Goal: Check status: Check status

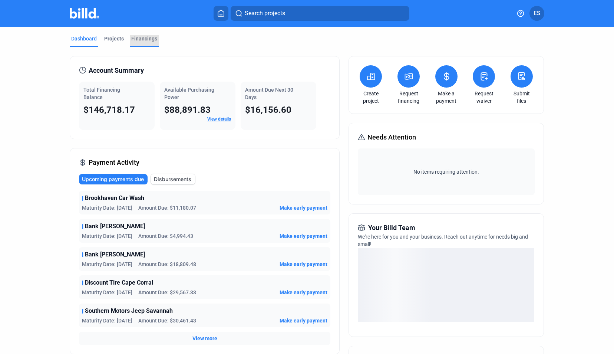
click at [136, 38] on div "Financings" at bounding box center [144, 38] width 26 height 7
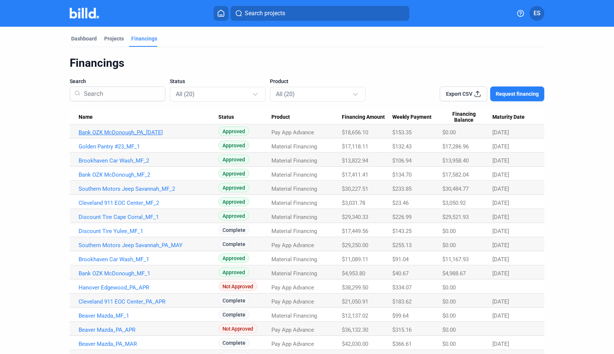
click at [135, 133] on link "Bank OZK McDonough_PA_[DATE]" at bounding box center [149, 132] width 140 height 7
click at [125, 148] on link "Golden Pantry #23_MF_1" at bounding box center [149, 146] width 140 height 7
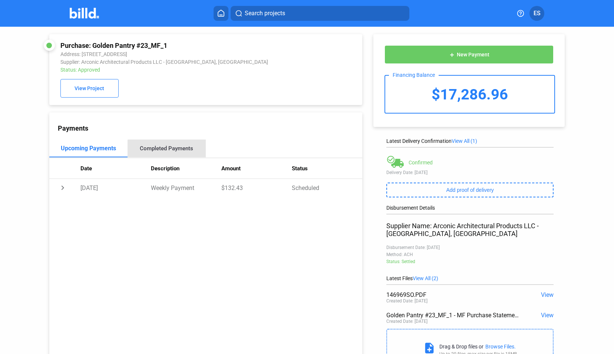
click at [172, 150] on div "Completed Payments" at bounding box center [166, 148] width 53 height 7
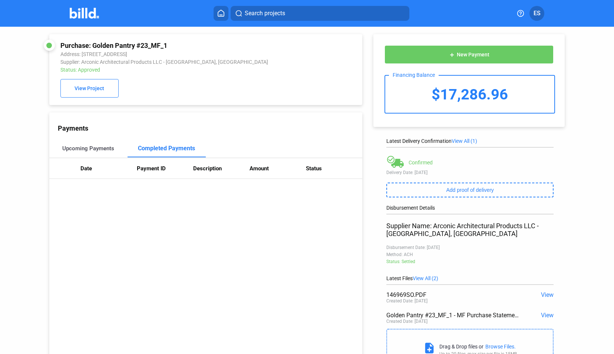
click at [90, 154] on div "Upcoming Payments" at bounding box center [88, 148] width 78 height 18
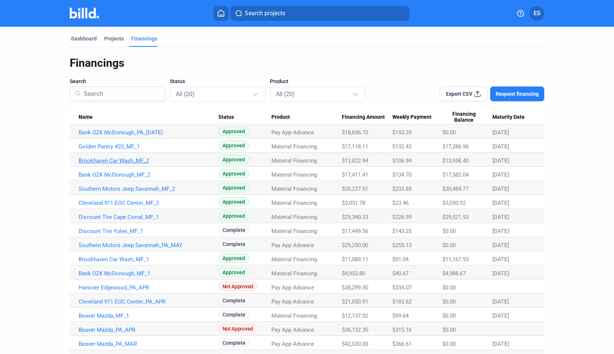
click at [112, 158] on link "Brookhaven Car Wash_MF_2" at bounding box center [149, 160] width 140 height 7
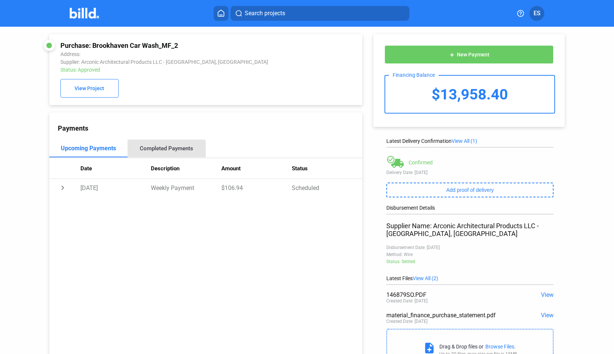
click at [164, 156] on div "Completed Payments" at bounding box center [167, 148] width 78 height 18
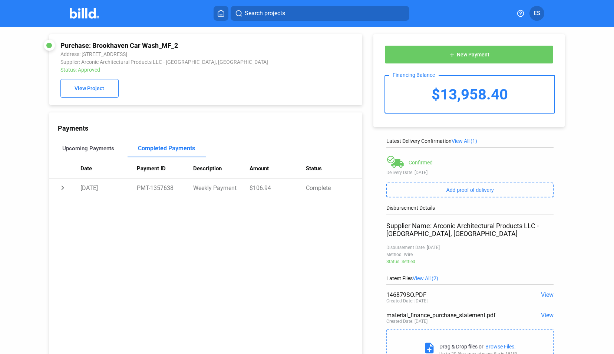
click at [98, 147] on div "Upcoming Payments" at bounding box center [88, 148] width 52 height 7
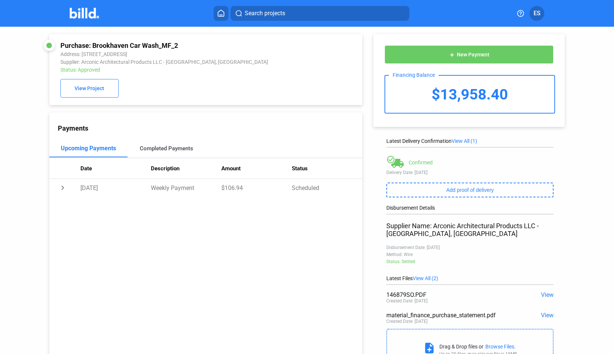
click at [140, 154] on div "Completed Payments" at bounding box center [167, 148] width 78 height 18
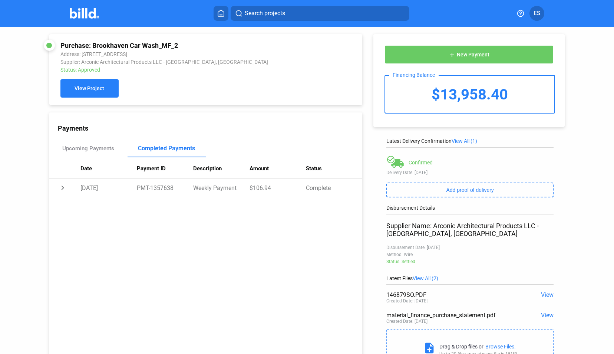
click at [80, 80] on button "View Project" at bounding box center [89, 88] width 58 height 19
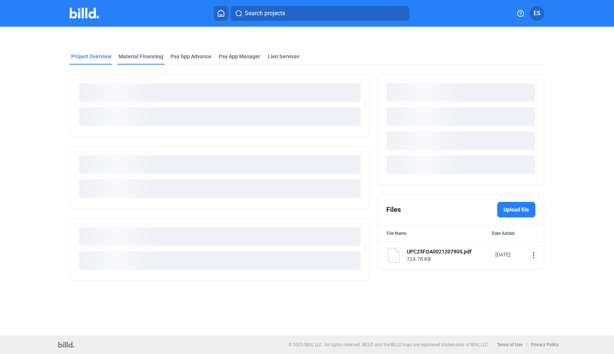
click at [130, 64] on mat-tab-group "Project Overview Material Financing Pay App Advance Pay App Manager Lien Servic…" at bounding box center [307, 162] width 475 height 236
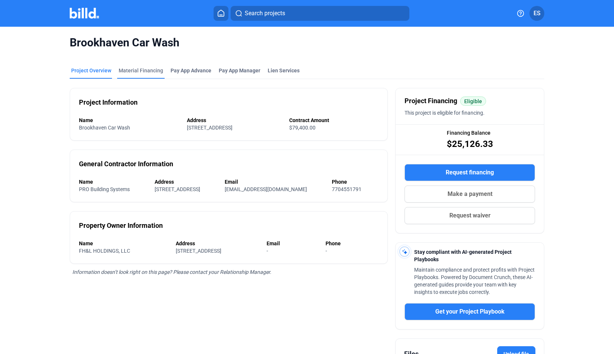
click at [135, 69] on div "Material Financing" at bounding box center [141, 70] width 44 height 7
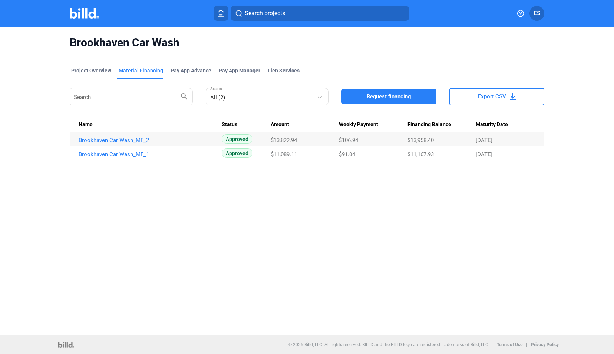
click at [115, 151] on link "Brookhaven Car Wash_MF_1" at bounding box center [149, 154] width 140 height 7
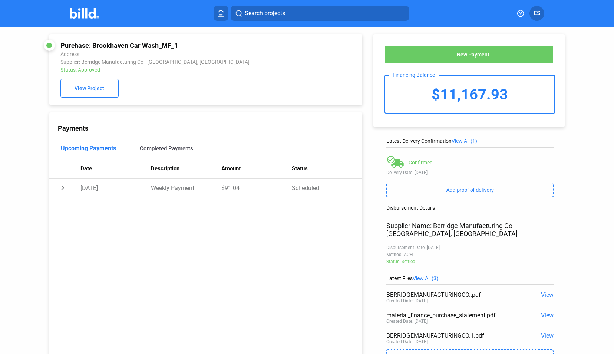
click at [151, 150] on div "Completed Payments" at bounding box center [166, 148] width 53 height 7
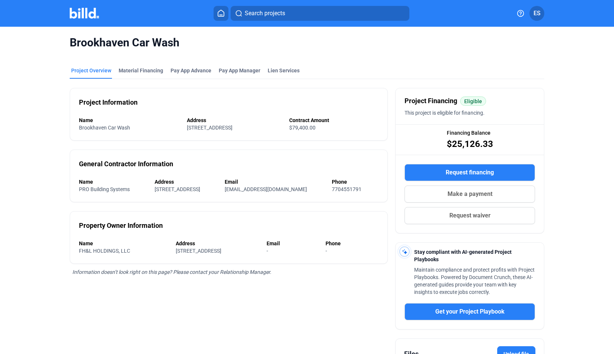
click at [92, 15] on img at bounding box center [84, 13] width 29 height 11
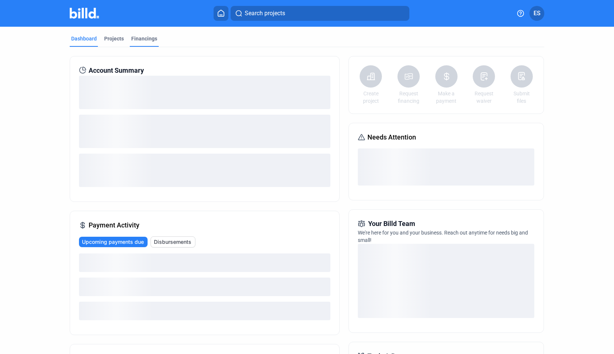
click at [141, 36] on div "Financings" at bounding box center [144, 38] width 26 height 7
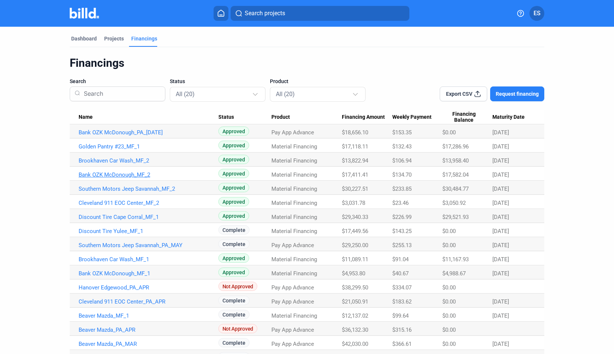
click at [129, 172] on link "Bank OZK McDonough_MF_2" at bounding box center [149, 174] width 140 height 7
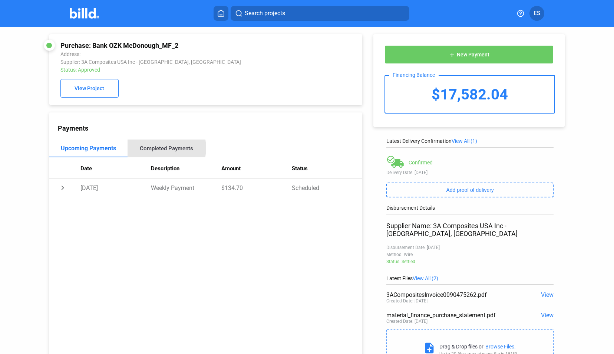
click at [156, 149] on div "Completed Payments" at bounding box center [166, 148] width 53 height 7
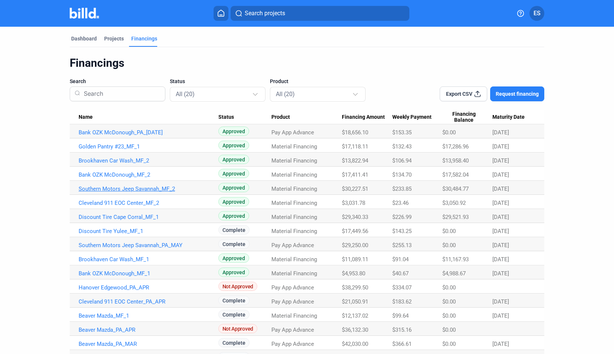
click at [164, 192] on link "Southern Motors Jeep Savannah_MF_2" at bounding box center [149, 188] width 140 height 7
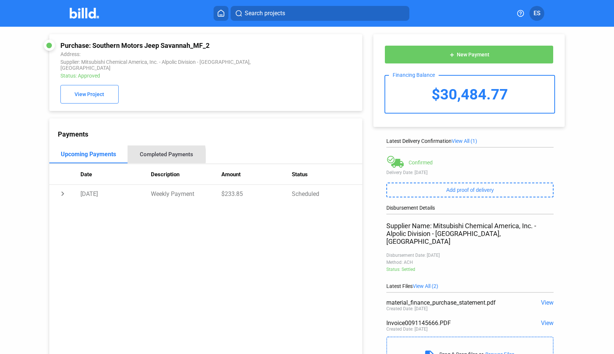
click at [148, 151] on div "Completed Payments" at bounding box center [166, 154] width 53 height 7
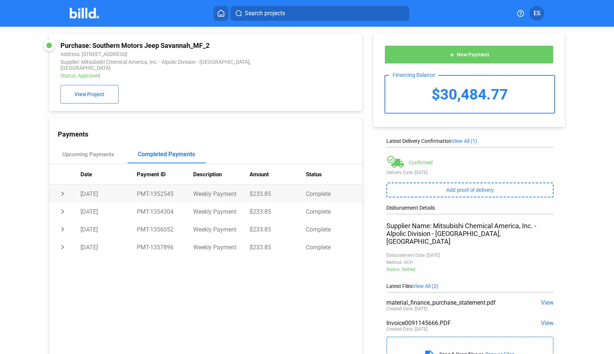
click at [62, 189] on td "chevron_right" at bounding box center [64, 194] width 31 height 18
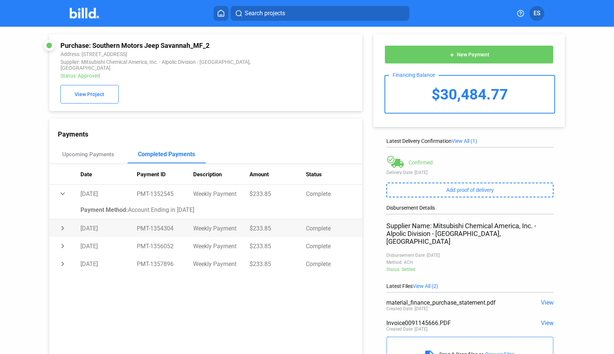
click at [82, 221] on td "[DATE]" at bounding box center [108, 228] width 56 height 18
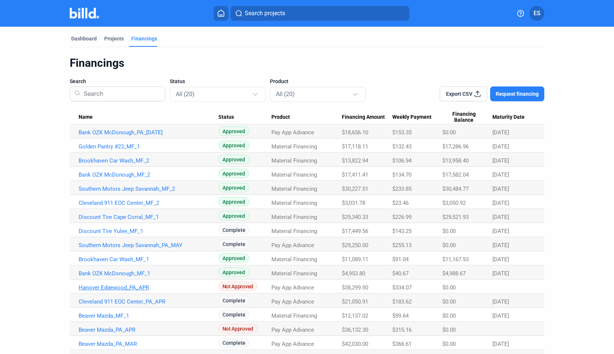
click at [124, 285] on link "Hanover Edgewood_PA_APR" at bounding box center [149, 287] width 140 height 7
click at [466, 92] on span "Export CSV" at bounding box center [459, 93] width 26 height 7
click at [383, 78] on div at bounding box center [403, 89] width 48 height 24
click at [80, 36] on div "Dashboard" at bounding box center [84, 38] width 26 height 7
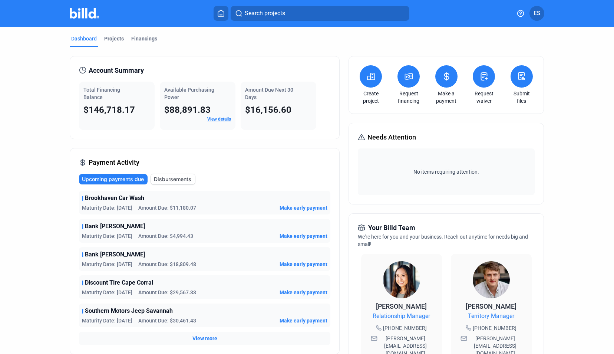
click at [438, 83] on button at bounding box center [446, 76] width 22 height 22
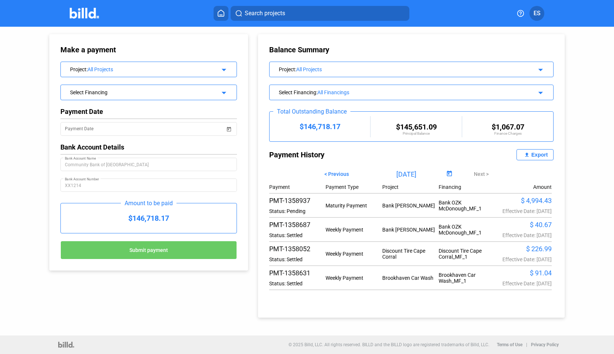
click at [338, 174] on span "< Previous" at bounding box center [336, 174] width 24 height 6
click at [484, 173] on span "Next >" at bounding box center [481, 174] width 15 height 6
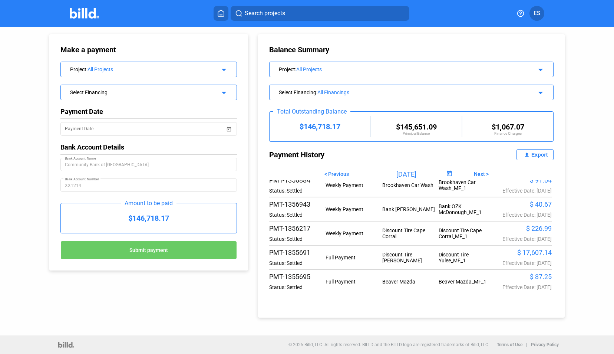
scroll to position [125, 0]
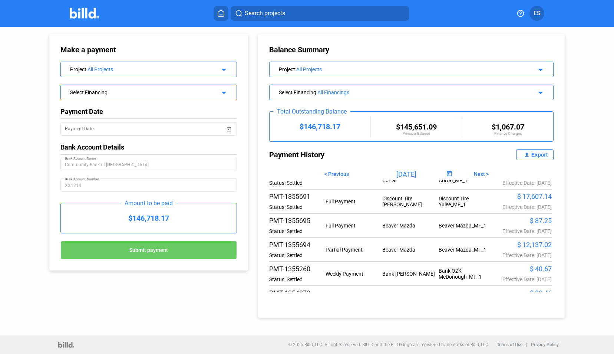
click at [534, 152] on div "Export" at bounding box center [539, 155] width 16 height 6
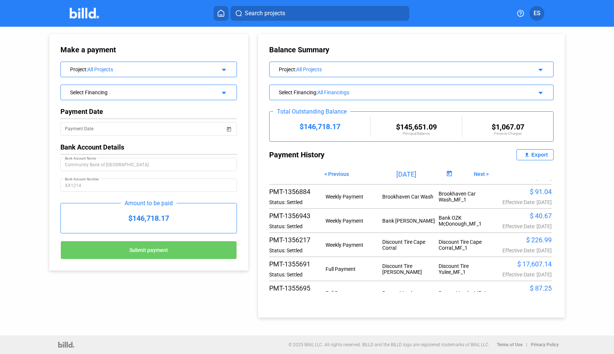
scroll to position [0, 0]
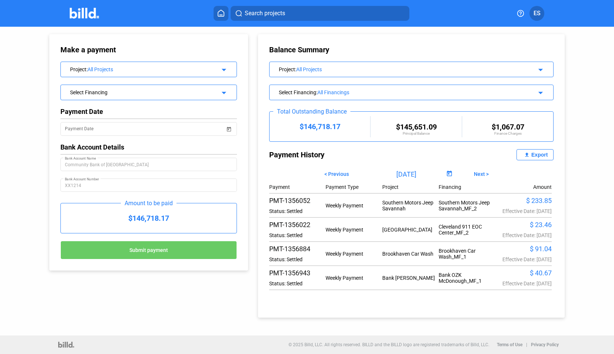
click at [529, 202] on div "$ 233.85" at bounding box center [523, 201] width 56 height 8
click at [301, 204] on div "PMT-1356052" at bounding box center [297, 201] width 56 height 8
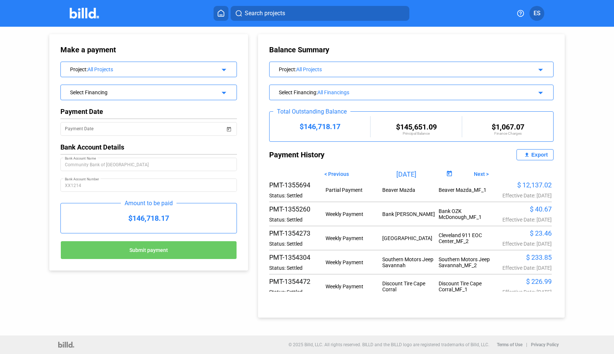
scroll to position [201, 0]
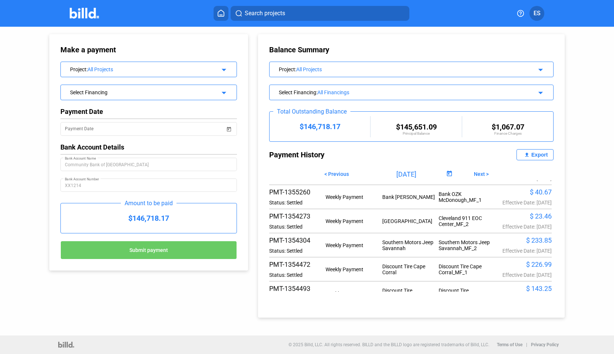
click at [144, 73] on div "Project : All Projects arrow_drop_down" at bounding box center [149, 68] width 176 height 13
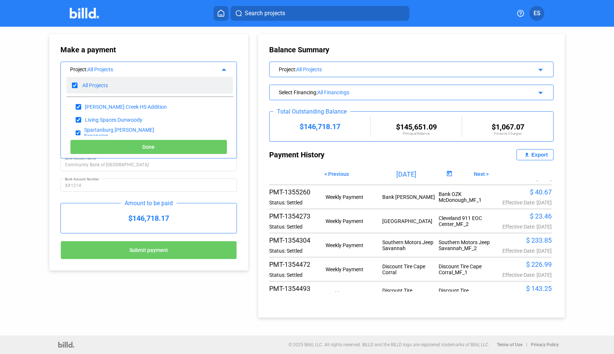
click at [75, 85] on input "checkbox" at bounding box center [75, 85] width 6 height 11
checkbox input "false"
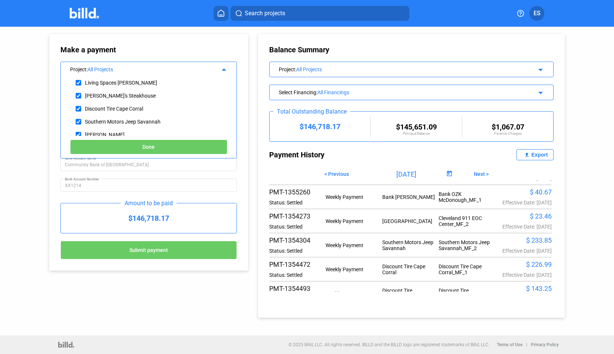
scroll to position [76, 0]
click at [77, 99] on input "checkbox" at bounding box center [79, 95] width 6 height 11
checkbox input "true"
click at [79, 117] on input "checkbox" at bounding box center [79, 121] width 6 height 11
checkbox input "true"
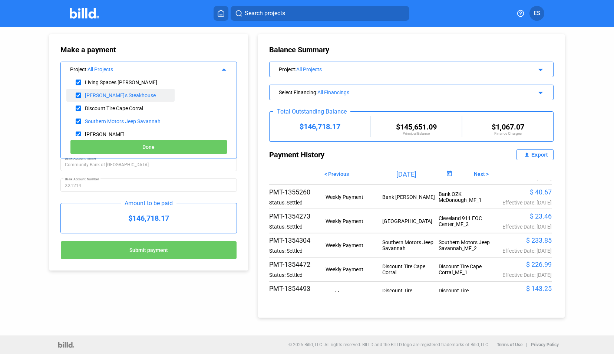
click at [78, 95] on input "checkbox" at bounding box center [79, 95] width 6 height 11
checkbox input "false"
click at [78, 108] on input "checkbox" at bounding box center [79, 108] width 6 height 11
checkbox input "true"
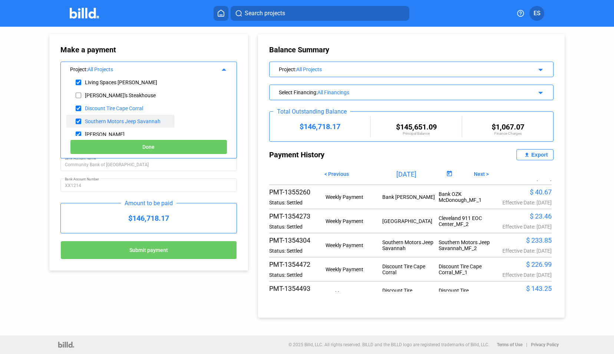
click at [78, 118] on input "checkbox" at bounding box center [79, 121] width 6 height 11
checkbox input "false"
click at [153, 148] on span "Done" at bounding box center [148, 147] width 12 height 6
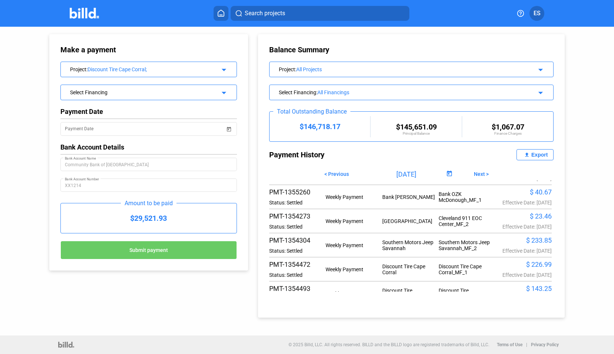
click at [256, 119] on div "Balance Summary Project : All Projects arrow_drop_down Select Financing : All F…" at bounding box center [417, 172] width 331 height 291
click at [337, 70] on div "All Projects" at bounding box center [406, 69] width 221 height 6
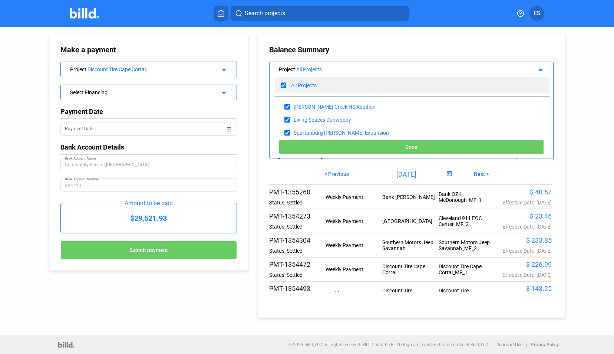
click at [284, 86] on input "checkbox" at bounding box center [284, 85] width 6 height 11
checkbox input "false"
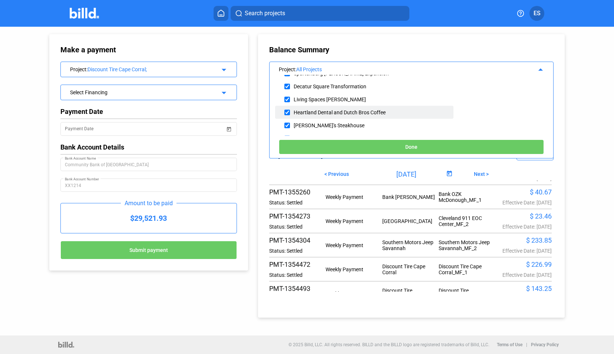
scroll to position [60, 0]
click at [290, 123] on div "[PERSON_NAME]'s Steakhouse" at bounding box center [364, 124] width 178 height 13
click at [290, 122] on div "[PERSON_NAME]'s Steakhouse" at bounding box center [364, 124] width 178 height 13
click at [285, 124] on input "checkbox" at bounding box center [287, 124] width 6 height 11
checkbox input "true"
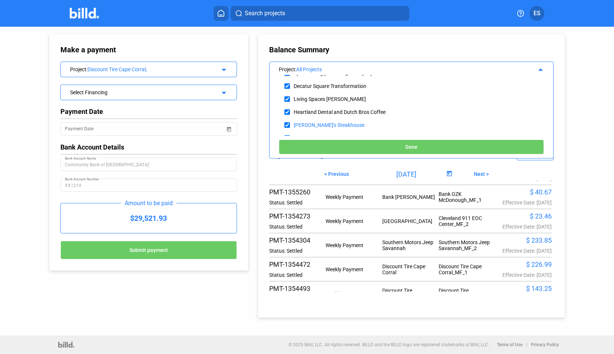
click at [338, 154] on button "Done" at bounding box center [411, 146] width 265 height 15
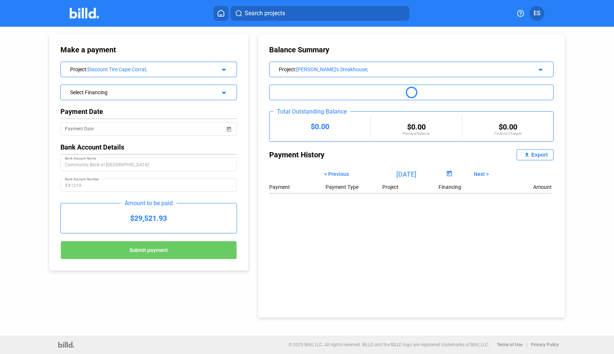
scroll to position [0, 0]
click at [324, 68] on div "[PERSON_NAME]'s Steakhouse;" at bounding box center [406, 69] width 221 height 6
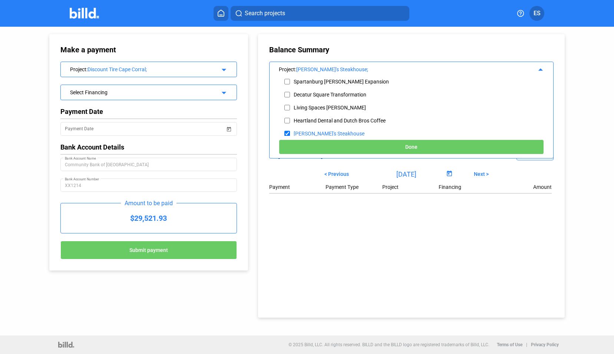
scroll to position [65, 0]
click at [285, 117] on input "checkbox" at bounding box center [287, 119] width 6 height 11
checkbox input "false"
click at [285, 118] on input "checkbox" at bounding box center [287, 118] width 6 height 11
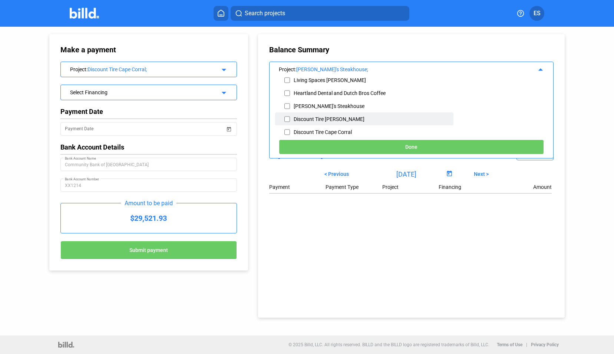
checkbox input "true"
click at [384, 152] on button "Done" at bounding box center [411, 146] width 265 height 15
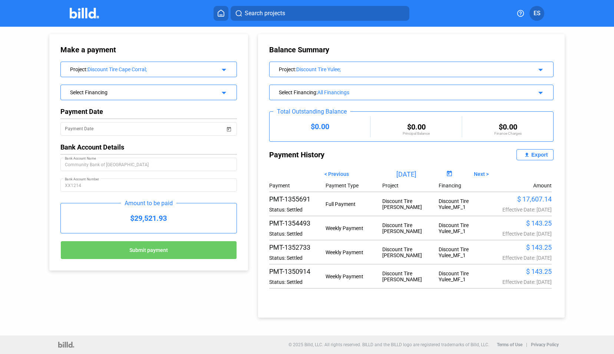
scroll to position [25, 0]
click at [532, 243] on div "$ 143.25 Effective Date: [DATE]" at bounding box center [523, 251] width 56 height 17
click at [446, 172] on span "Open calendar" at bounding box center [449, 174] width 18 height 18
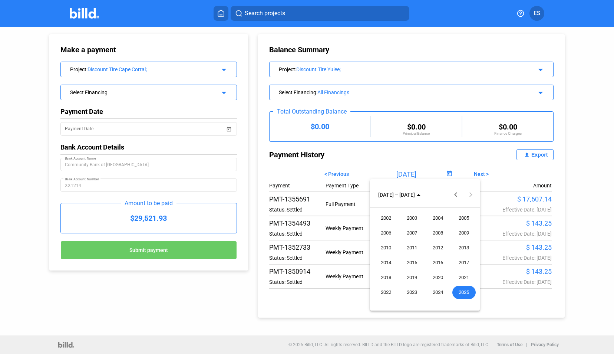
click at [402, 168] on div at bounding box center [307, 177] width 614 height 354
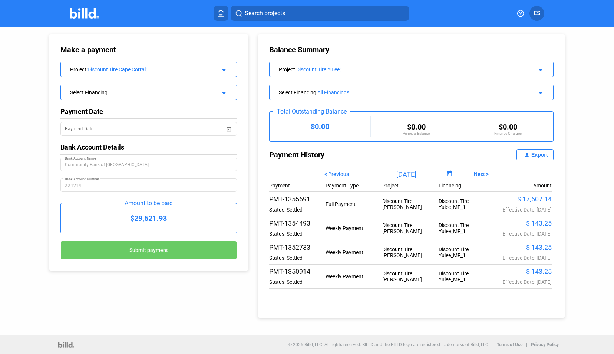
click at [402, 171] on input "[DATE]" at bounding box center [407, 173] width 76 height 11
click at [480, 175] on span "Next >" at bounding box center [481, 174] width 15 height 6
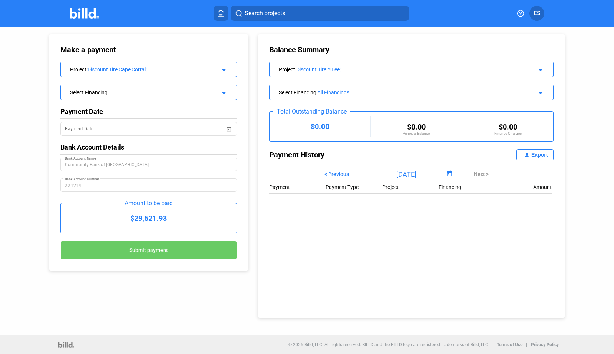
scroll to position [0, 0]
click at [342, 174] on span "< Previous" at bounding box center [336, 174] width 24 height 6
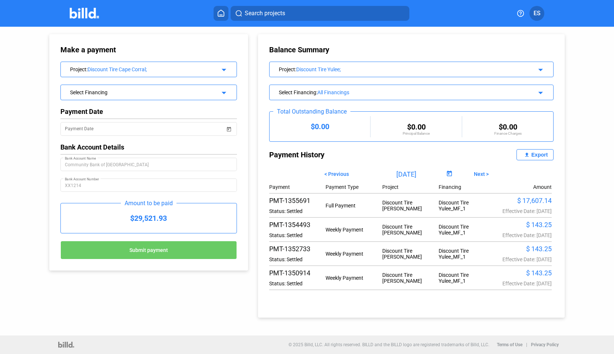
scroll to position [27, 0]
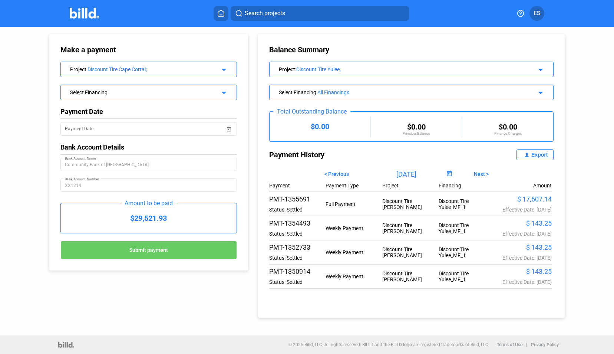
click at [336, 85] on div "Select Financing : All Financings arrow_drop_down" at bounding box center [411, 93] width 284 height 16
click at [339, 93] on div "All Financings" at bounding box center [417, 92] width 200 height 6
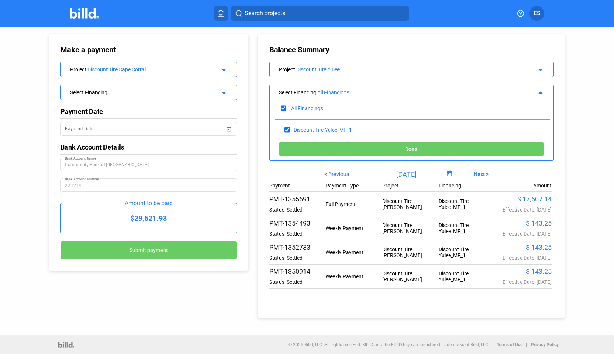
click at [373, 148] on button "Done" at bounding box center [411, 149] width 265 height 15
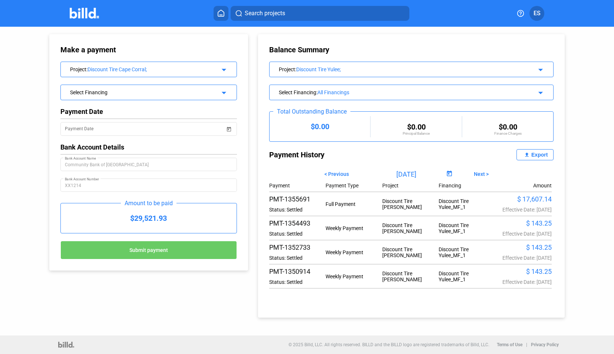
scroll to position [6, 0]
click at [542, 224] on div "$ 143.25" at bounding box center [523, 223] width 56 height 8
click at [429, 224] on div "PMT-1354493 Status: Settled Weekly Payment Discount Tire Yulee Discount Tire Yu…" at bounding box center [410, 227] width 283 height 17
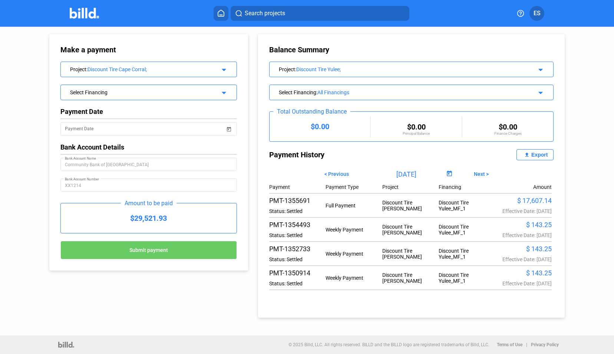
click at [81, 11] on img at bounding box center [84, 13] width 29 height 11
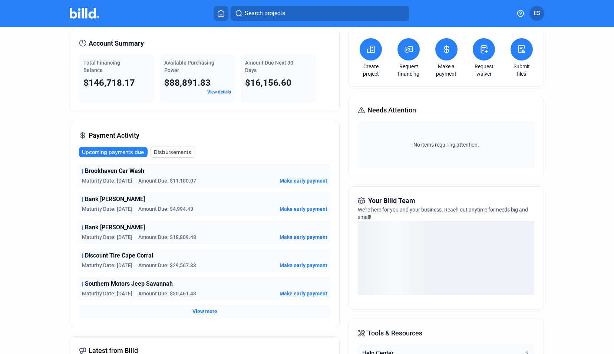
scroll to position [28, 0]
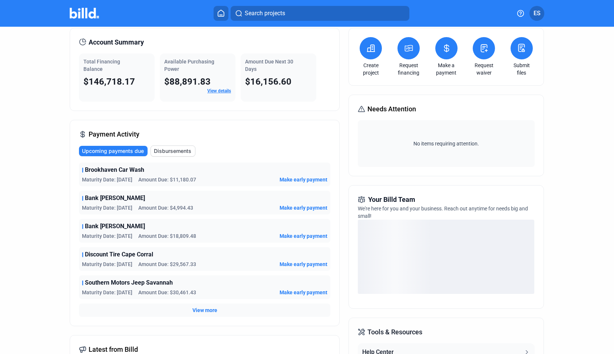
click at [168, 146] on button "Disbursements" at bounding box center [173, 150] width 45 height 11
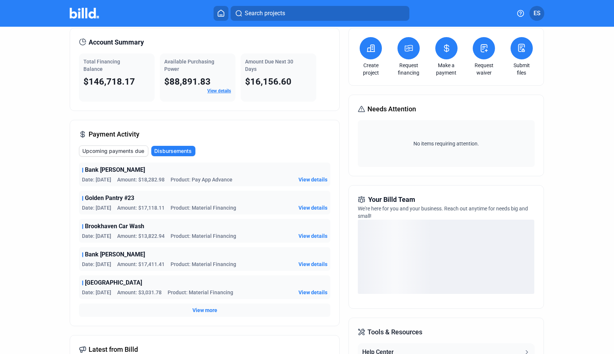
click at [318, 179] on span "View details" at bounding box center [312, 179] width 29 height 7
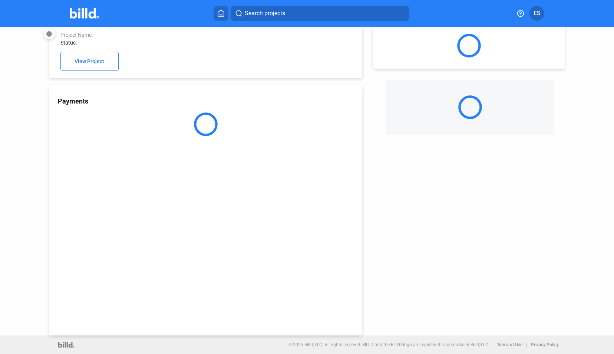
scroll to position [20, 0]
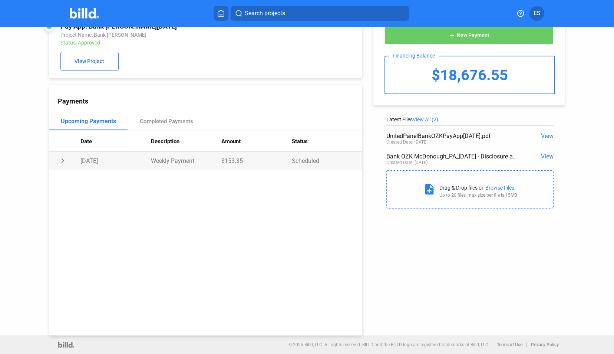
click at [64, 162] on td "chevron_right" at bounding box center [64, 161] width 31 height 18
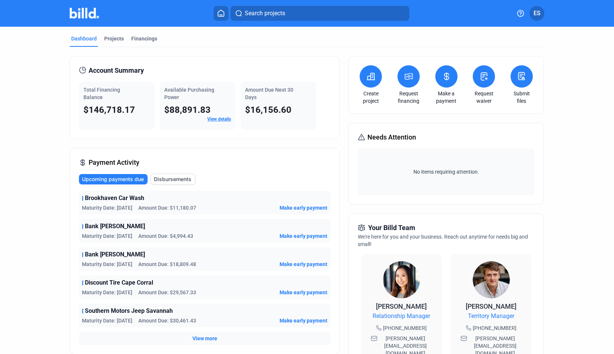
click at [118, 33] on mat-tab-group "Dashboard Projects Financings Account Summary Total Financing Balance $146,718.…" at bounding box center [307, 279] width 475 height 505
click at [117, 35] on div "Projects" at bounding box center [114, 38] width 20 height 7
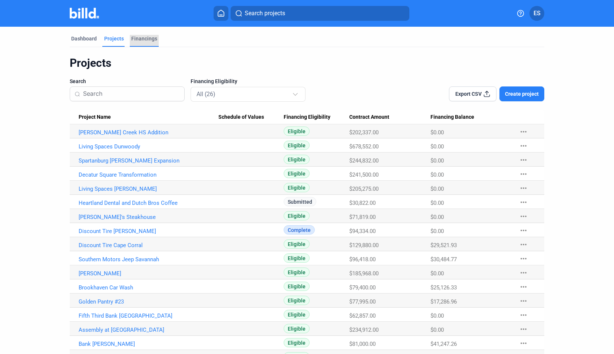
click at [153, 42] on div "Financings" at bounding box center [144, 41] width 29 height 12
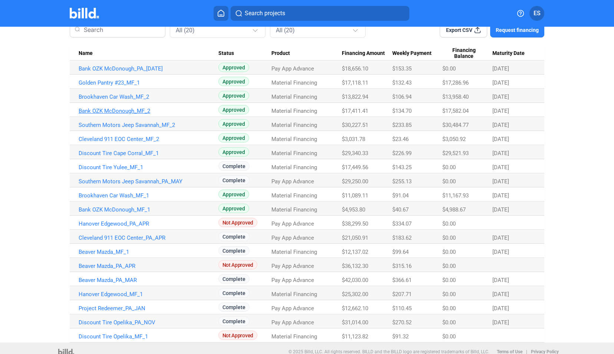
scroll to position [70, 0]
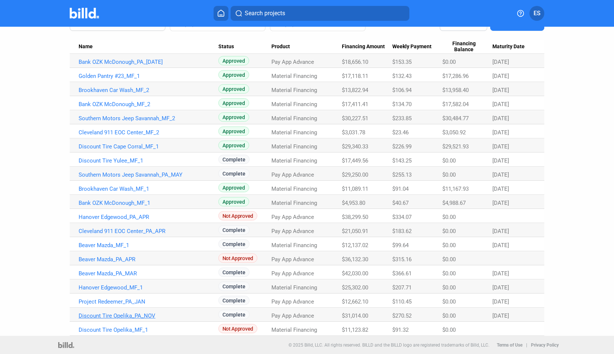
click at [133, 314] on link "Discount Tire Opelika_PA_NOV" at bounding box center [149, 315] width 140 height 7
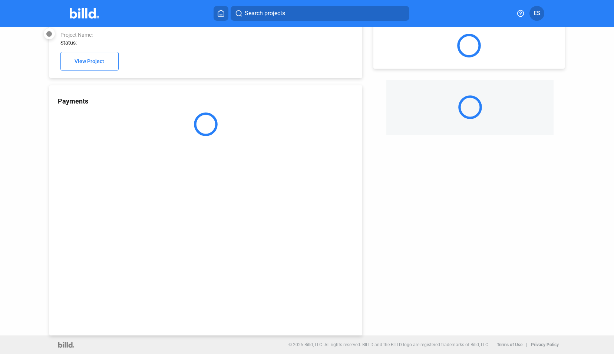
scroll to position [20, 0]
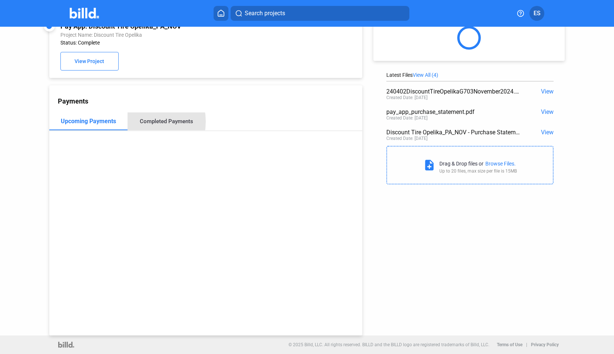
click at [140, 122] on div "Completed Payments" at bounding box center [166, 121] width 53 height 7
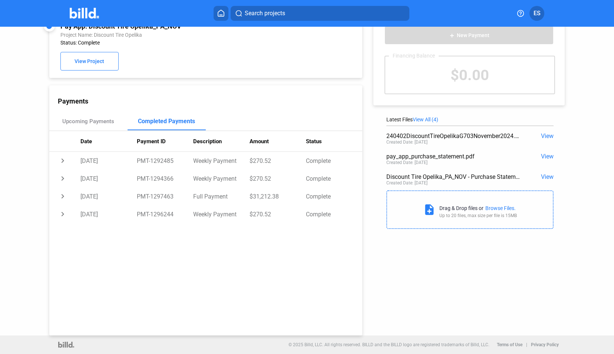
scroll to position [0, 0]
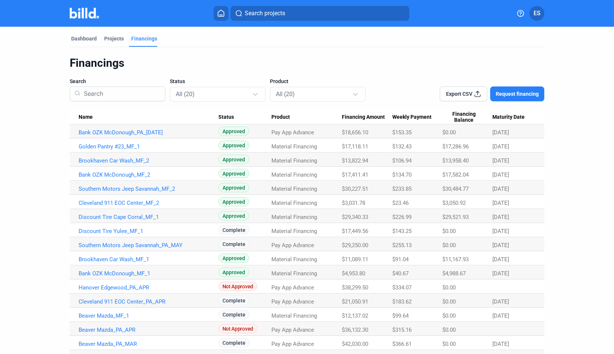
scroll to position [70, 0]
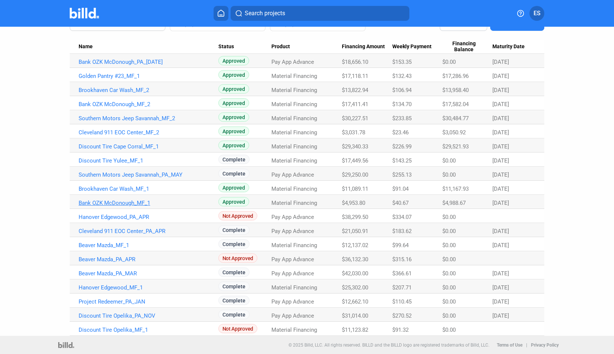
click at [131, 203] on link "Bank OZK McDonough_MF_1" at bounding box center [149, 202] width 140 height 7
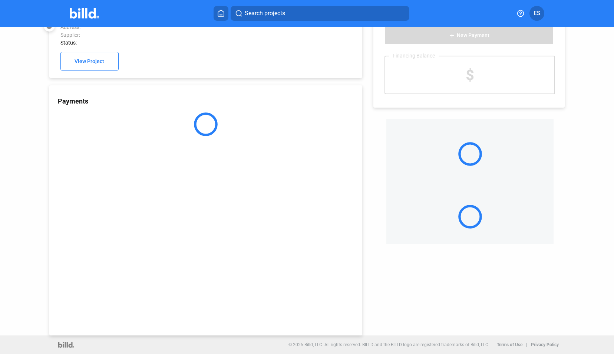
scroll to position [20, 0]
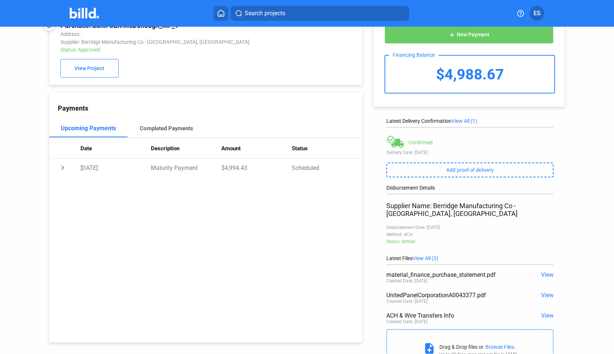
click at [159, 137] on div "Completed Payments" at bounding box center [167, 128] width 78 height 18
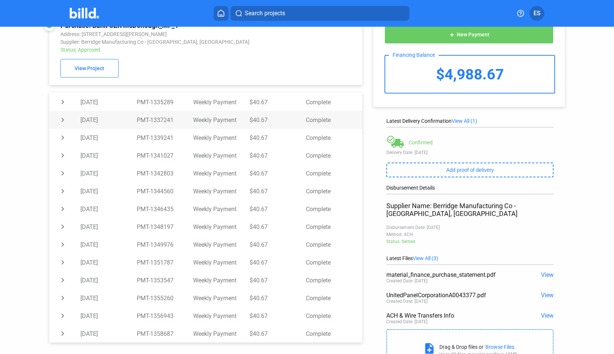
scroll to position [0, 0]
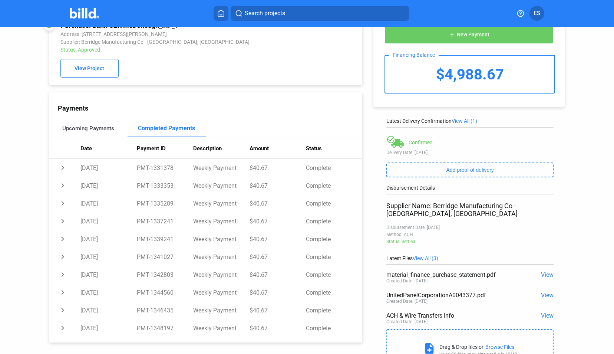
click at [88, 132] on div "Upcoming Payments" at bounding box center [88, 128] width 52 height 7
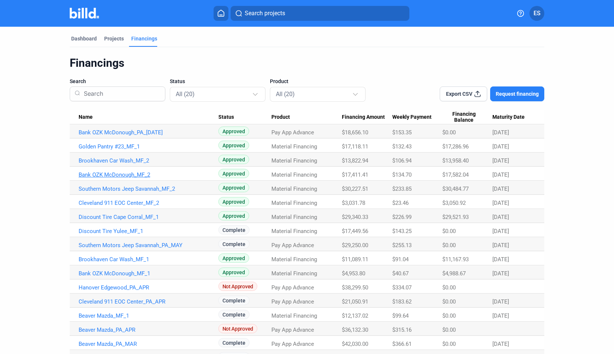
click at [129, 177] on link "Bank OZK McDonough_MF_2" at bounding box center [149, 174] width 140 height 7
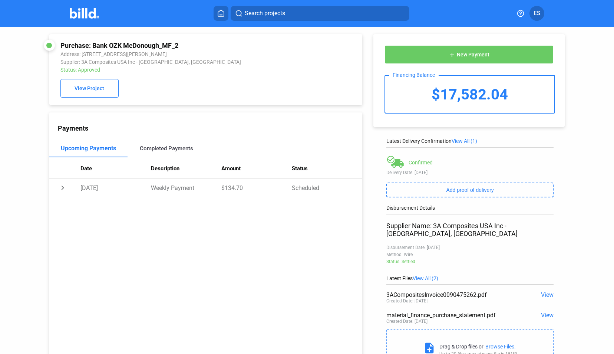
click at [156, 148] on div "Completed Payments" at bounding box center [166, 148] width 53 height 7
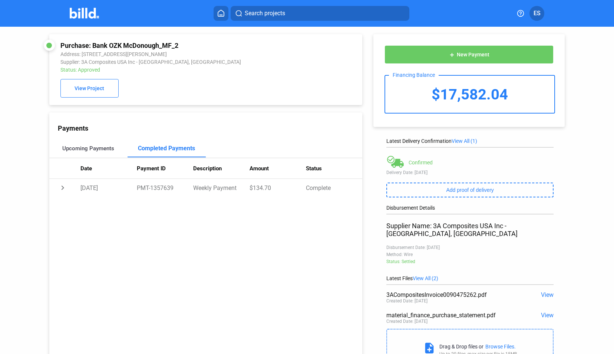
click at [93, 149] on div "Upcoming Payments" at bounding box center [88, 148] width 52 height 7
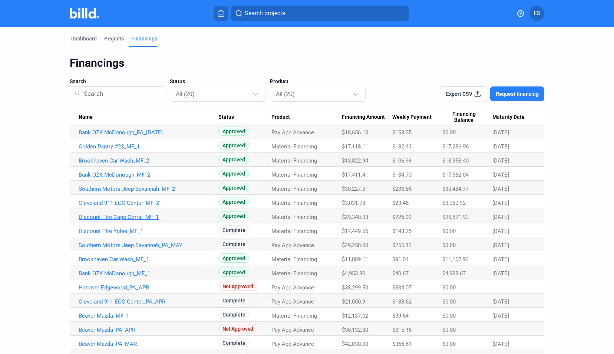
scroll to position [48, 0]
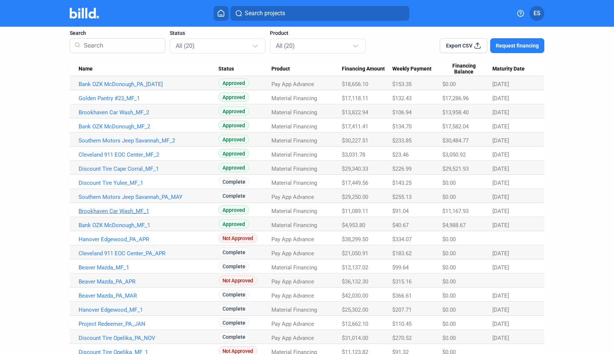
click at [134, 213] on link "Brookhaven Car Wash_MF_1" at bounding box center [149, 211] width 140 height 7
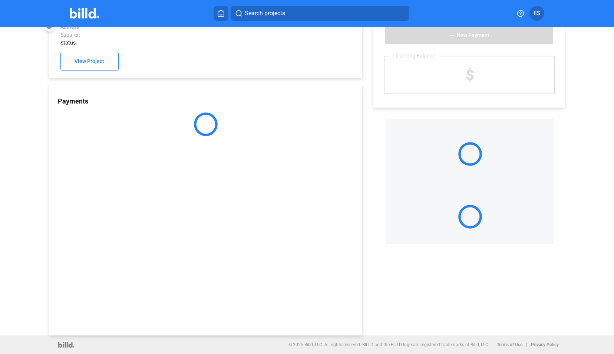
scroll to position [20, 0]
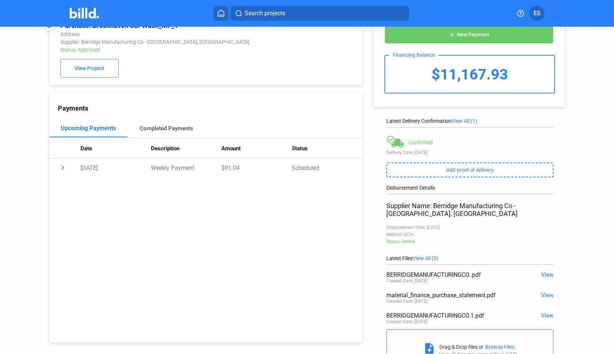
click at [148, 123] on div "Completed Payments" at bounding box center [167, 128] width 78 height 18
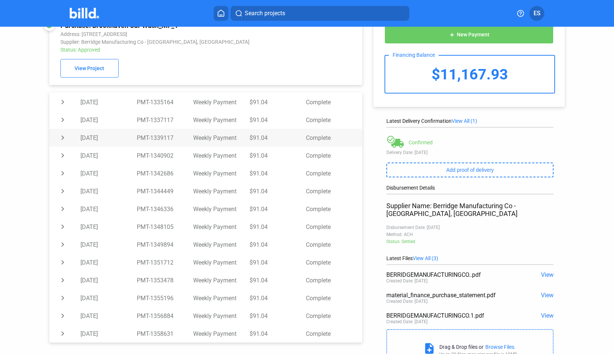
scroll to position [58, 0]
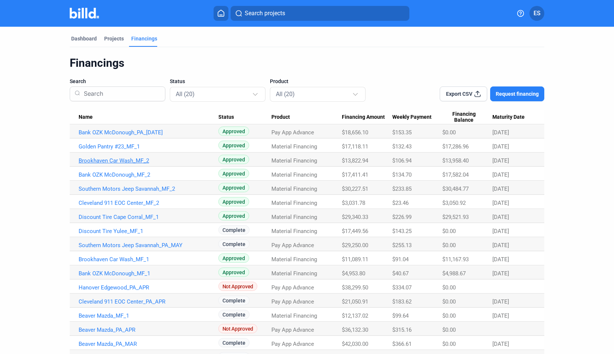
click at [133, 161] on link "Brookhaven Car Wash_MF_2" at bounding box center [149, 160] width 140 height 7
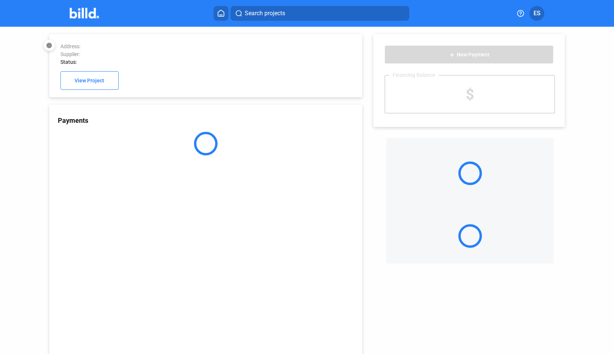
click at [133, 161] on div "Payments" at bounding box center [205, 230] width 313 height 250
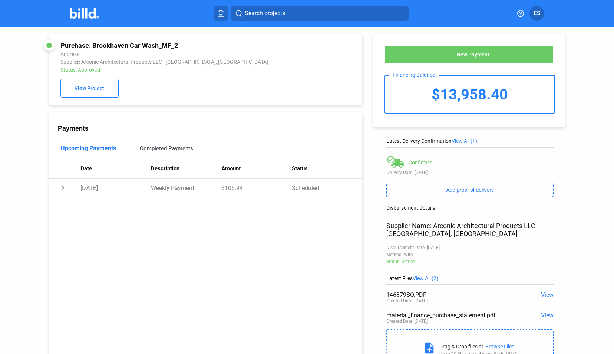
click at [151, 146] on div "Completed Payments" at bounding box center [167, 148] width 78 height 18
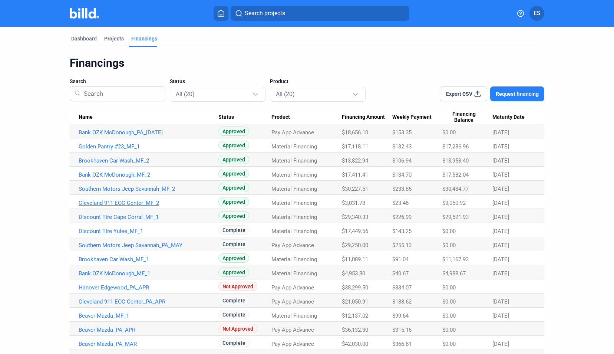
click at [139, 202] on link "Cleveland 911 EOC Center_MF_2" at bounding box center [149, 202] width 140 height 7
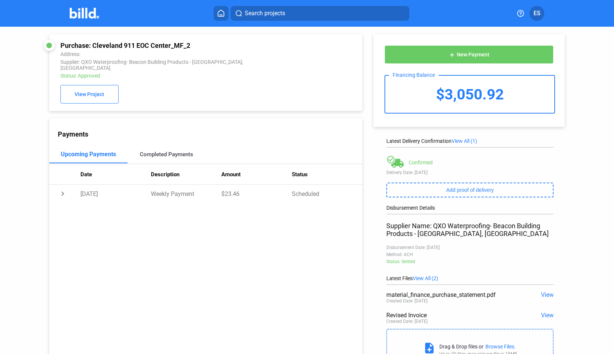
click at [158, 151] on div "Completed Payments" at bounding box center [166, 154] width 53 height 7
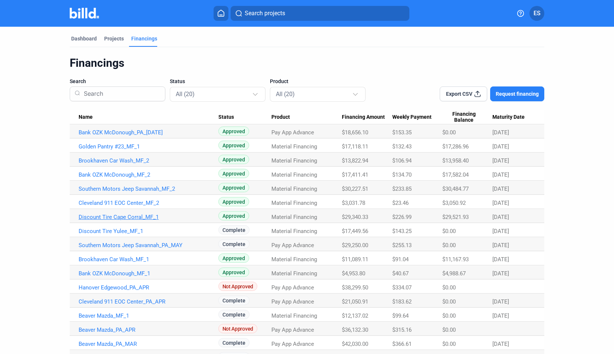
click at [139, 216] on link "Discount Tire Cape Corral_MF_1" at bounding box center [149, 217] width 140 height 7
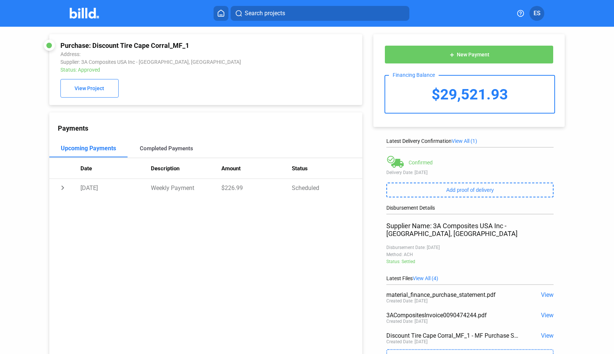
click at [158, 152] on div "Completed Payments" at bounding box center [166, 148] width 53 height 7
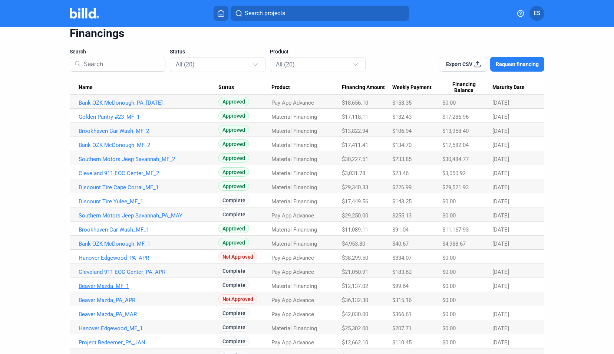
scroll to position [70, 0]
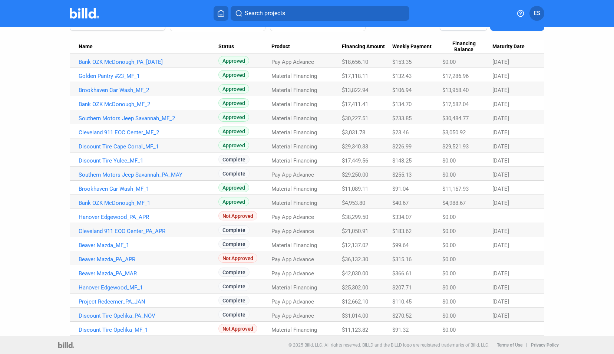
click at [133, 160] on link "Discount Tire Yulee_MF_1" at bounding box center [149, 160] width 140 height 7
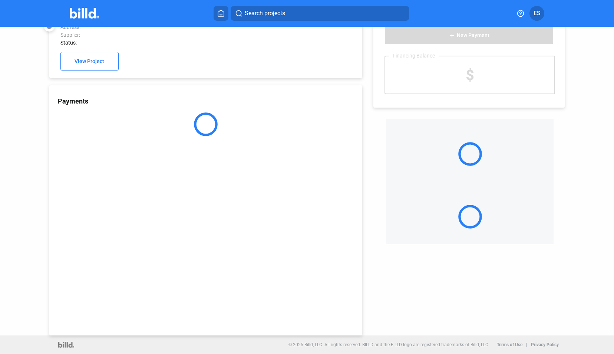
scroll to position [20, 0]
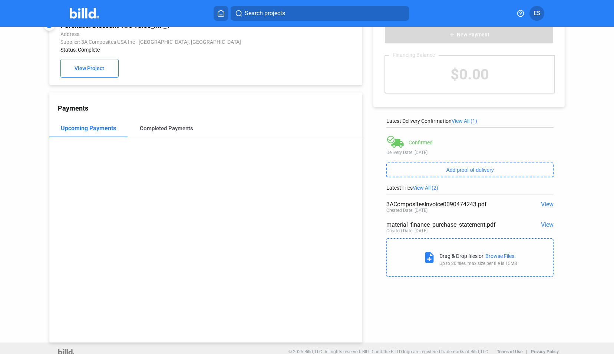
click at [148, 127] on div "Completed Payments" at bounding box center [166, 128] width 53 height 7
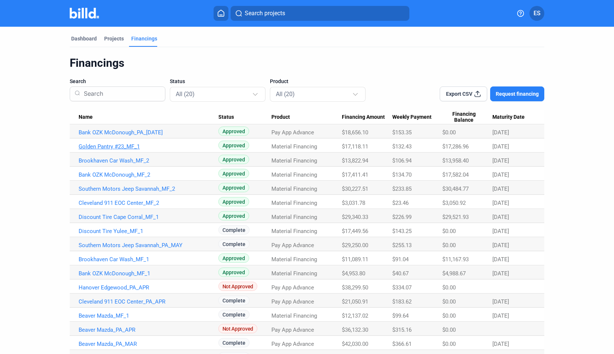
click at [133, 148] on link "Golden Pantry #23_MF_1" at bounding box center [149, 146] width 140 height 7
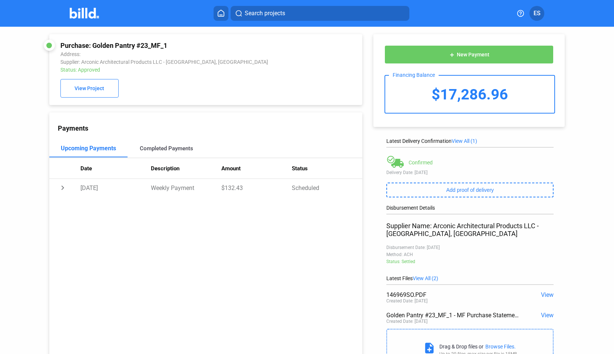
click at [148, 147] on div "Completed Payments" at bounding box center [166, 148] width 53 height 7
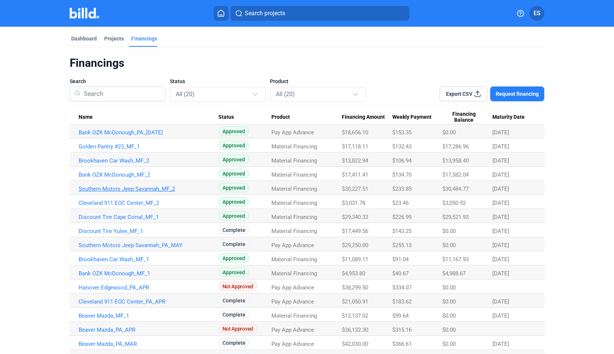
click at [166, 188] on link "Southern Motors Jeep Savannah_MF_2" at bounding box center [149, 188] width 140 height 7
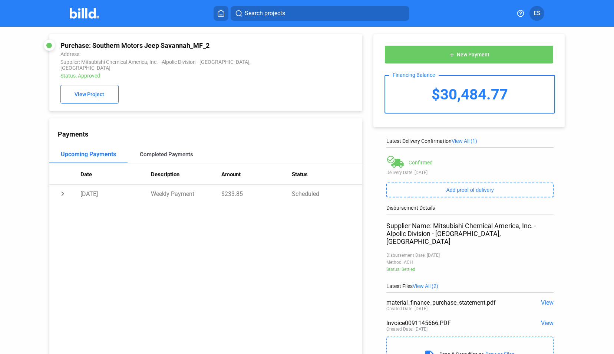
click at [150, 145] on div "Completed Payments" at bounding box center [167, 154] width 78 height 18
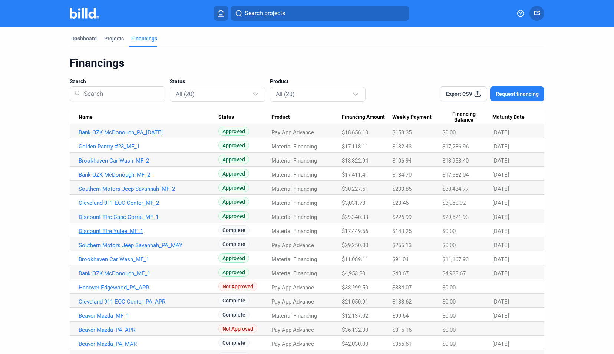
click at [131, 230] on link "Discount Tire Yulee_MF_1" at bounding box center [149, 231] width 140 height 7
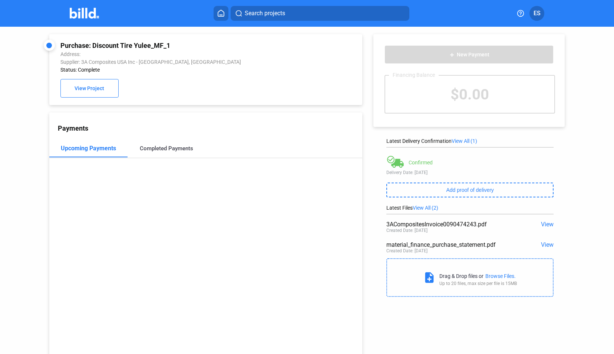
click at [149, 150] on div "Completed Payments" at bounding box center [166, 148] width 53 height 7
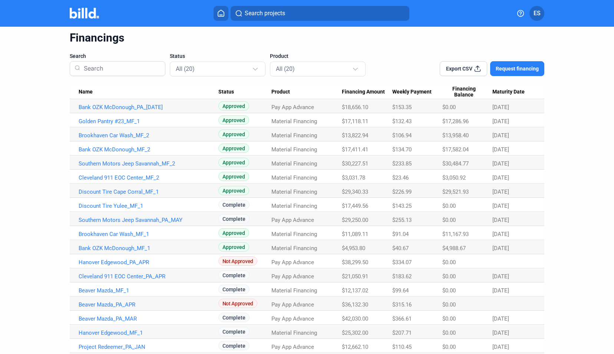
scroll to position [26, 0]
click at [125, 221] on link "Southern Motors Jeep Savannah_PA_MAY" at bounding box center [149, 219] width 140 height 7
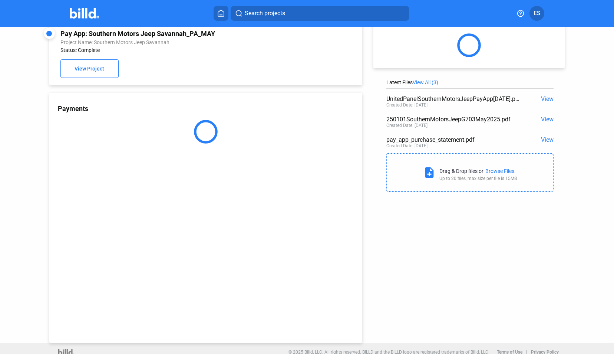
scroll to position [20, 0]
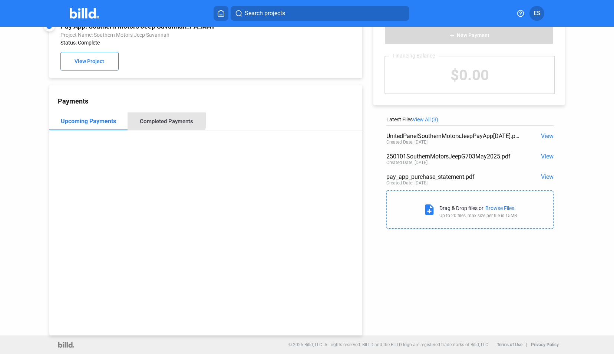
click at [139, 115] on div "Completed Payments" at bounding box center [167, 121] width 78 height 18
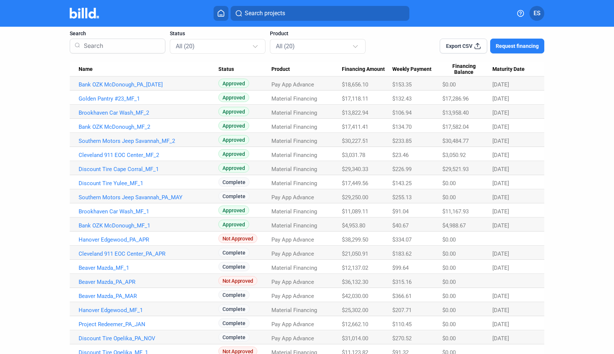
scroll to position [63, 0]
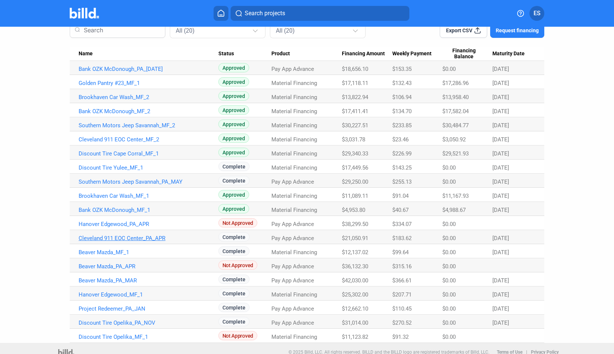
click at [107, 238] on link "Cleveland 911 EOC Center_PA_APR" at bounding box center [149, 238] width 140 height 7
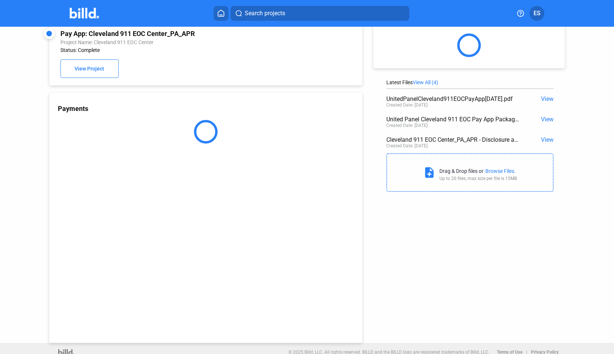
scroll to position [20, 0]
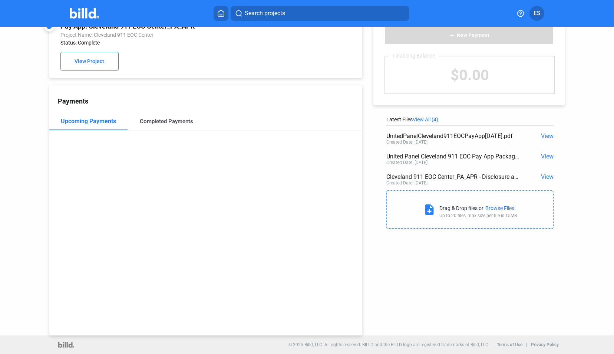
click at [142, 118] on div "Completed Payments" at bounding box center [166, 121] width 53 height 7
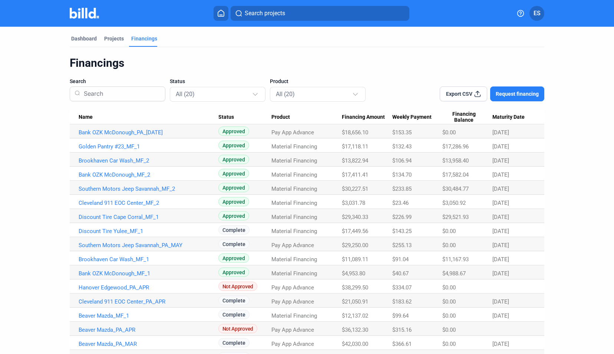
scroll to position [49, 0]
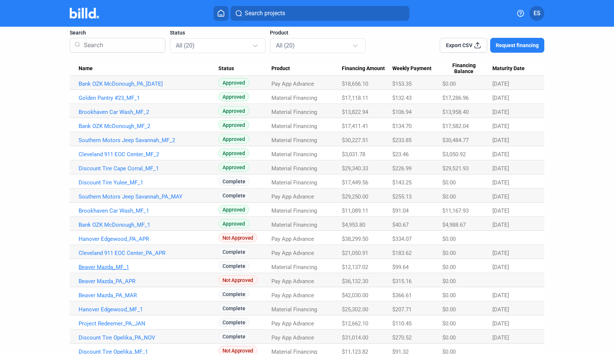
click at [92, 265] on link "Beaver Mazda_MF_1" at bounding box center [149, 267] width 140 height 7
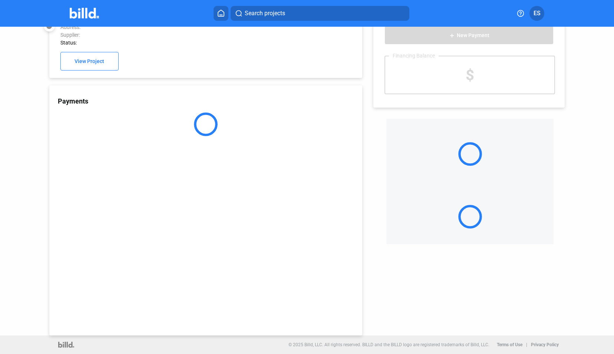
scroll to position [20, 0]
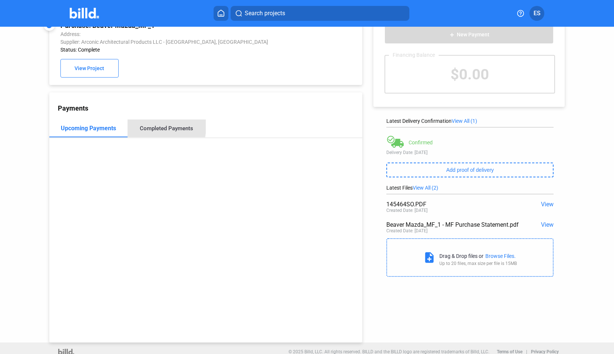
click at [139, 125] on div "Completed Payments" at bounding box center [167, 128] width 78 height 18
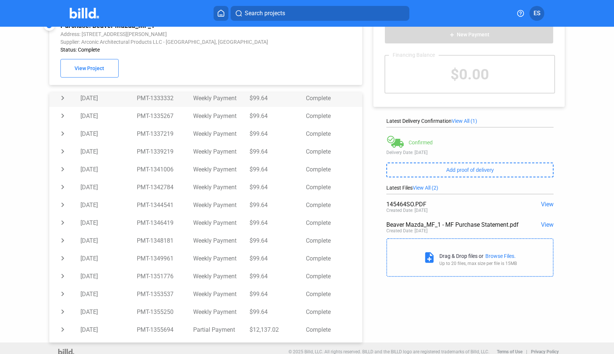
scroll to position [102, 0]
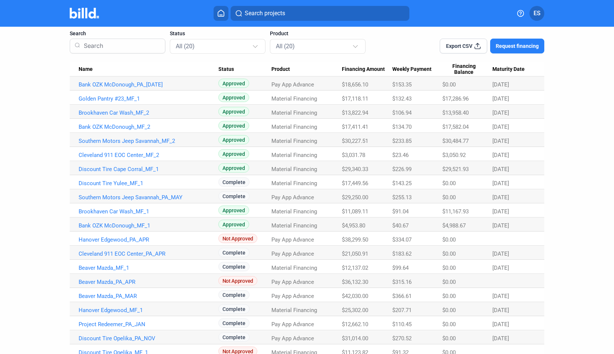
scroll to position [70, 0]
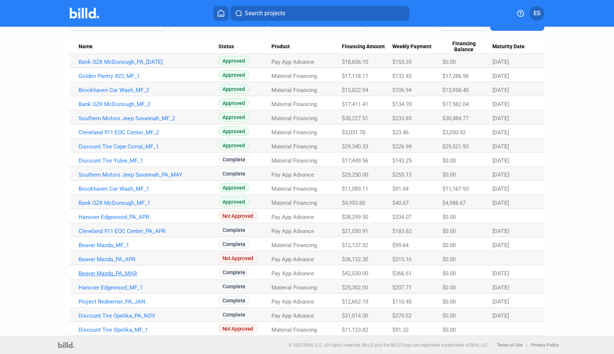
click at [115, 274] on link "Beaver Mazda_PA_MAR" at bounding box center [149, 273] width 140 height 7
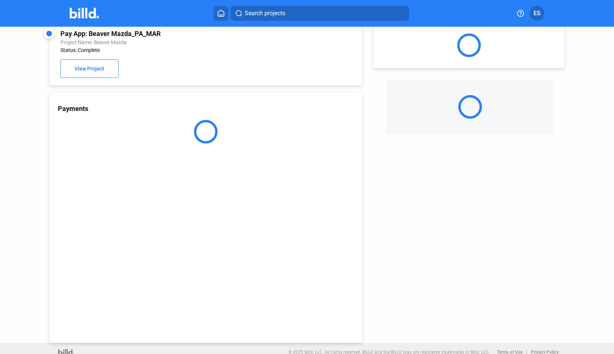
scroll to position [20, 0]
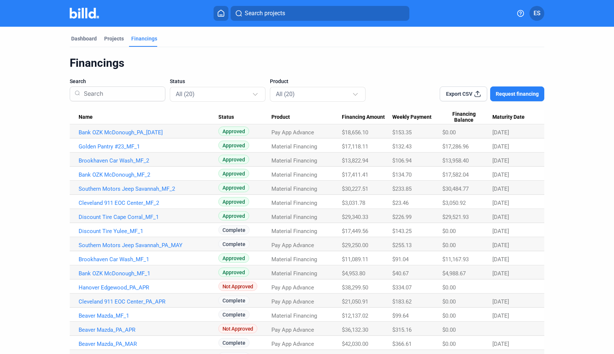
scroll to position [70, 0]
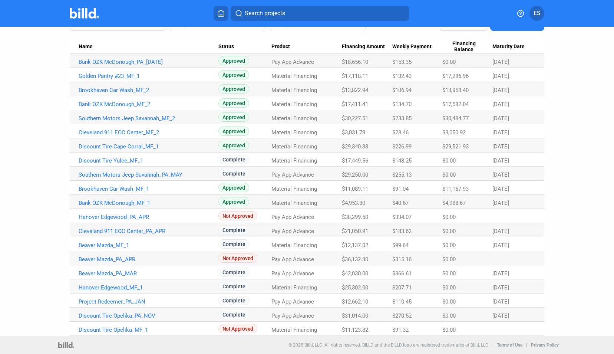
click at [120, 285] on link "Hanover Edgewood_MF_1" at bounding box center [149, 287] width 140 height 7
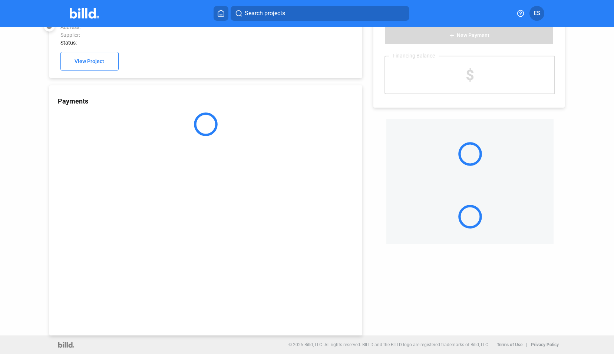
scroll to position [20, 0]
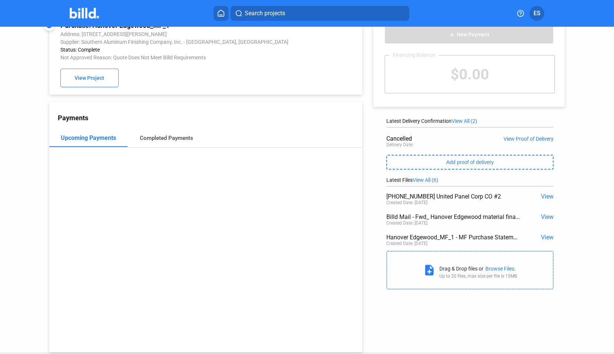
click at [146, 141] on div "Completed Payments" at bounding box center [166, 138] width 53 height 7
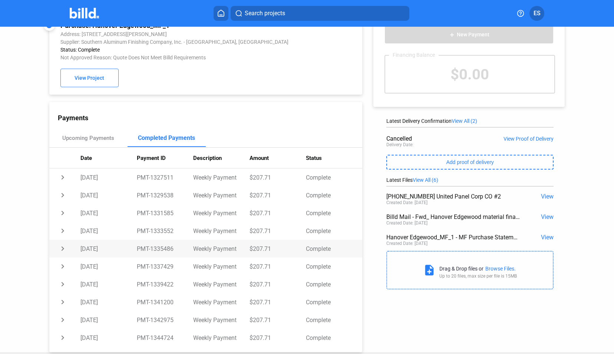
scroll to position [102, 0]
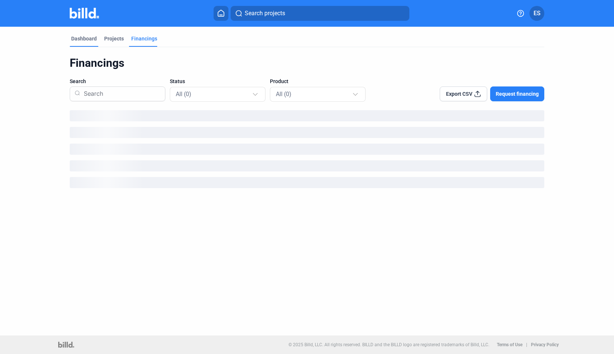
click at [89, 42] on div "Dashboard" at bounding box center [84, 38] width 26 height 7
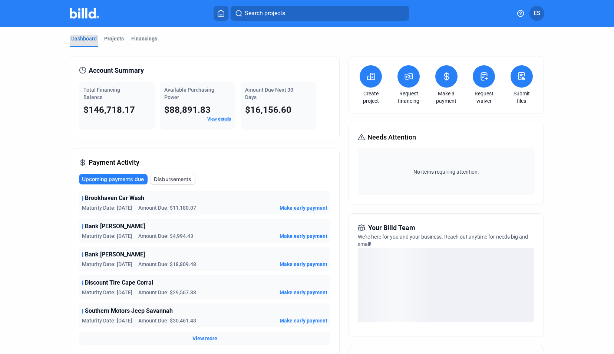
click at [89, 42] on div "Dashboard" at bounding box center [84, 38] width 26 height 7
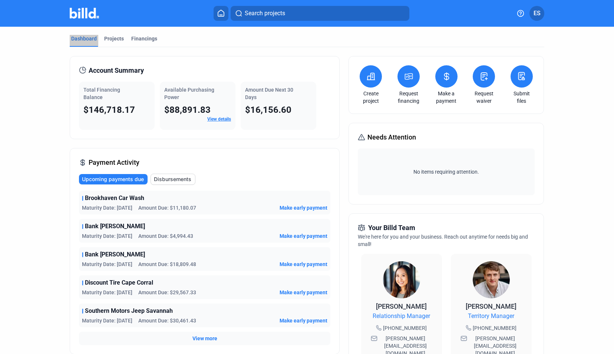
click at [442, 77] on icon at bounding box center [446, 76] width 9 height 9
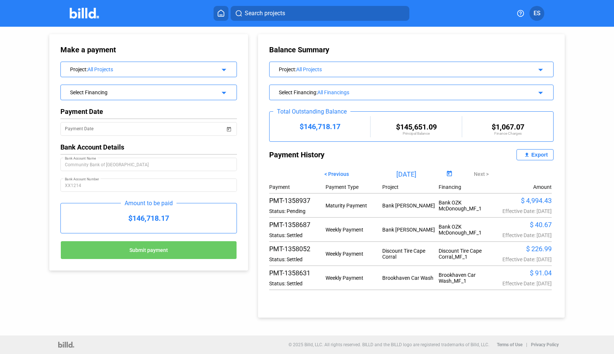
click at [331, 174] on span "< Previous" at bounding box center [336, 174] width 24 height 6
